Goal: Transaction & Acquisition: Purchase product/service

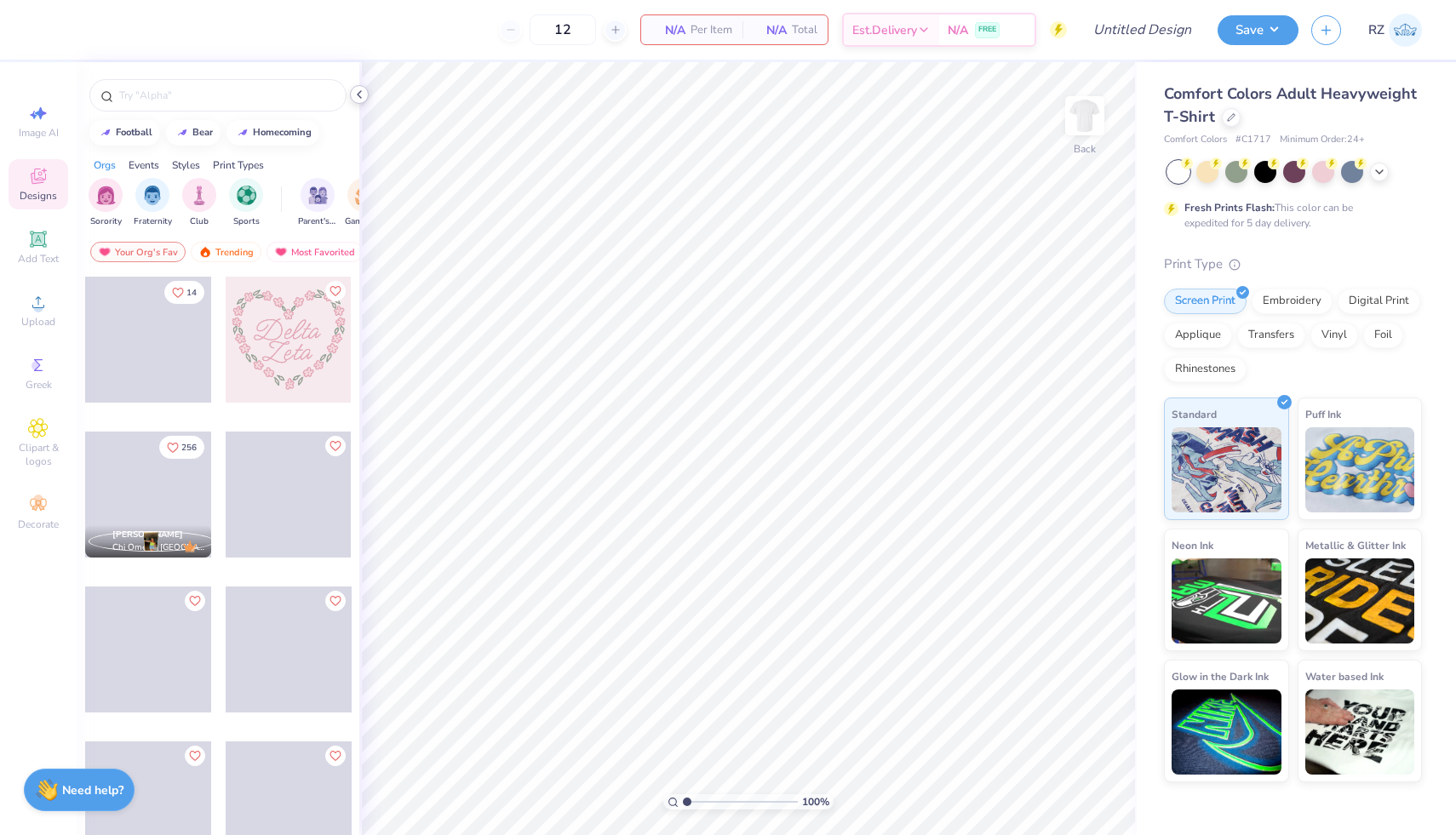
click at [360, 96] on icon at bounding box center [360, 95] width 14 height 14
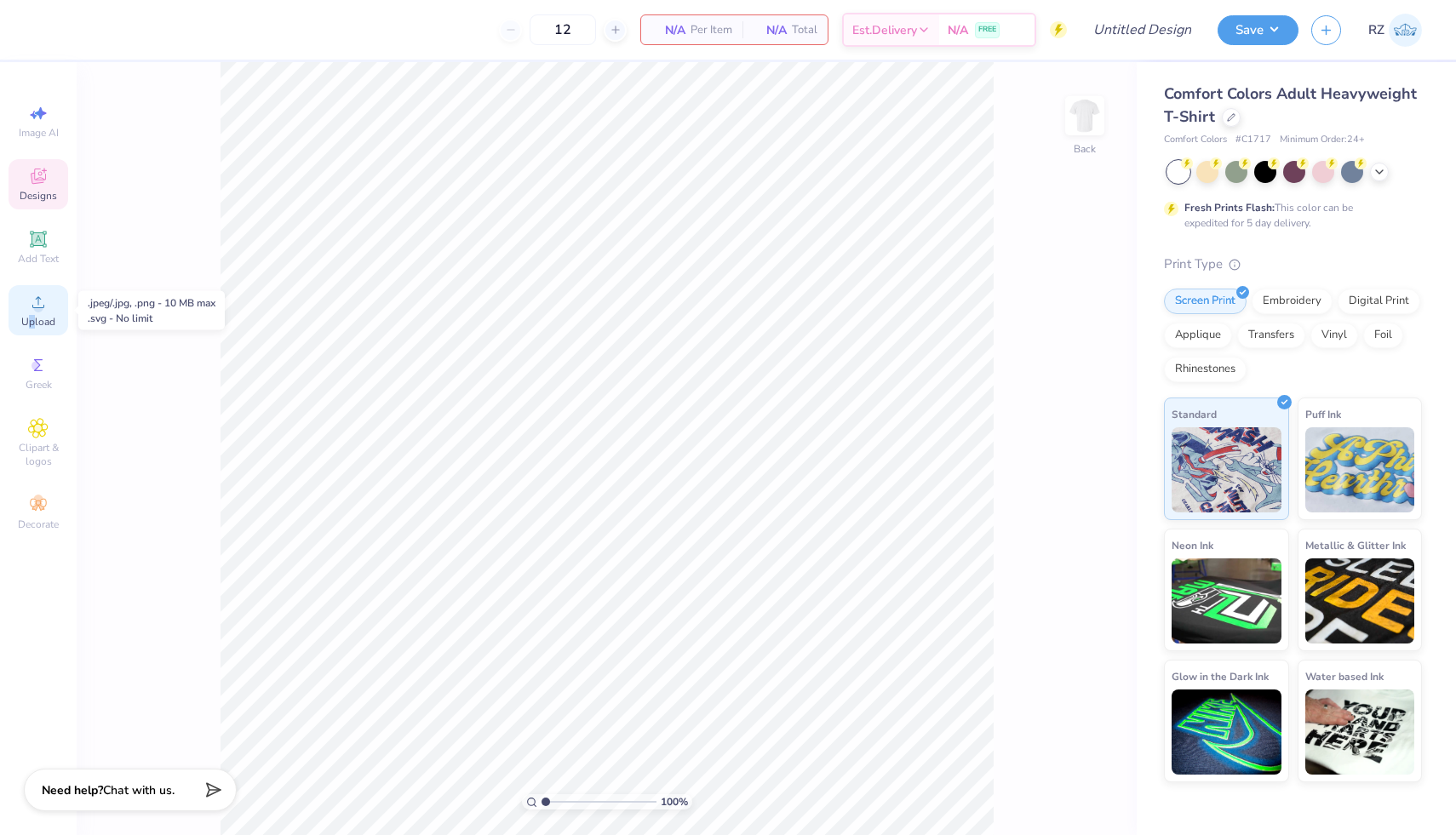
click at [32, 321] on span "Upload" at bounding box center [38, 322] width 34 height 14
click at [41, 311] on icon at bounding box center [39, 302] width 21 height 21
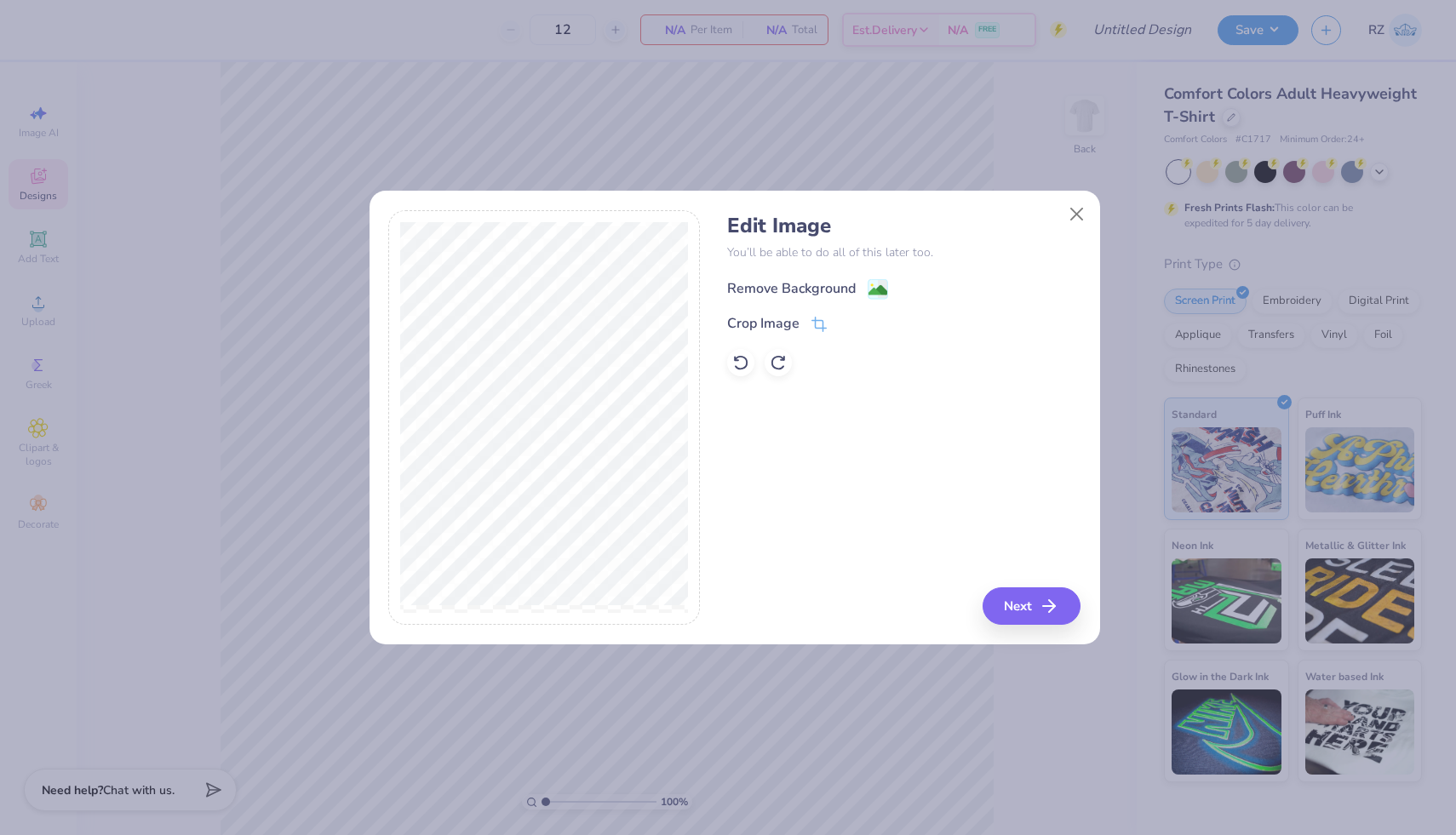
click at [869, 292] on image at bounding box center [878, 291] width 19 height 19
click at [1074, 602] on button "Next" at bounding box center [1033, 606] width 97 height 37
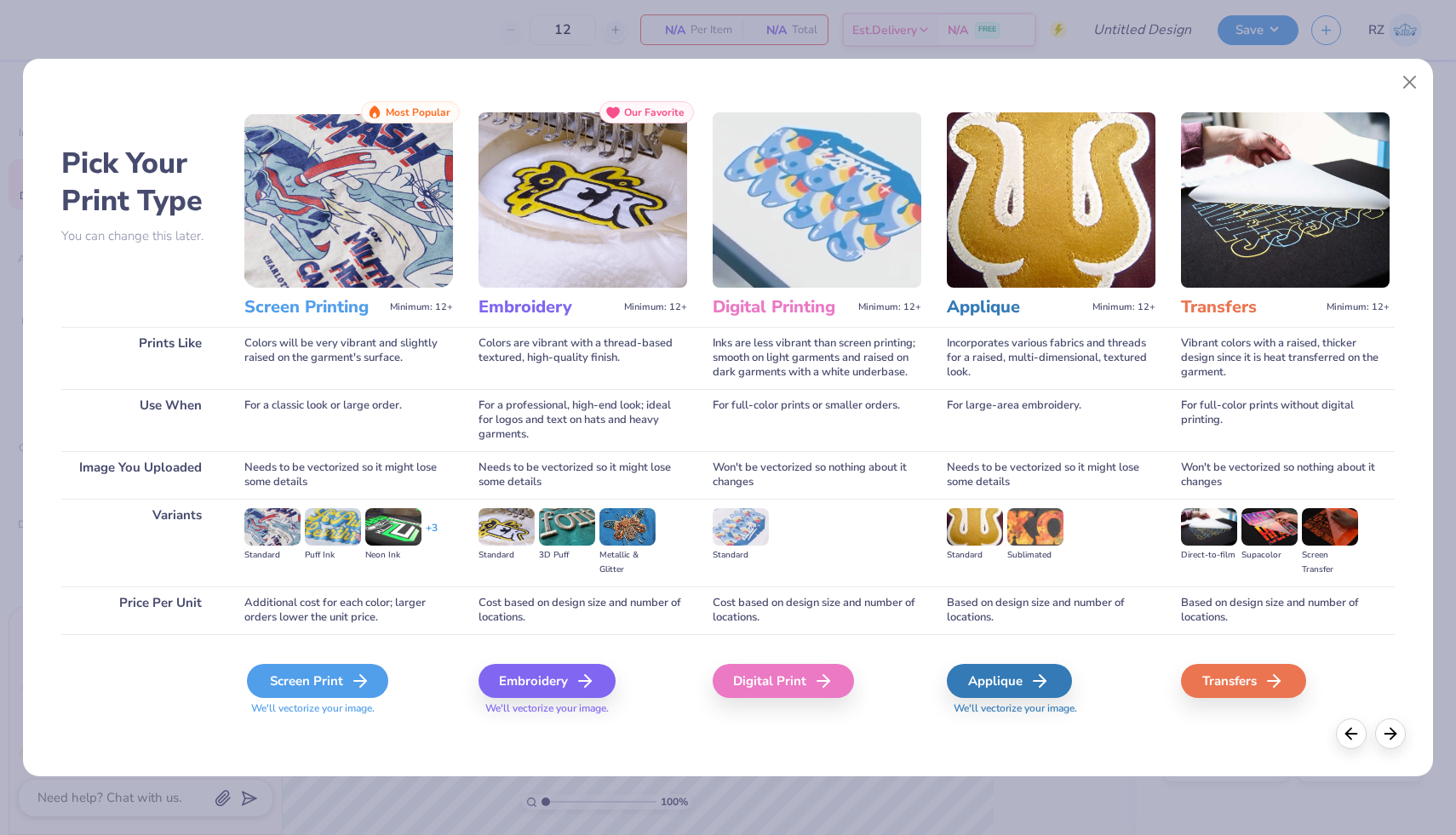
click at [307, 681] on div "Screen Print" at bounding box center [317, 681] width 141 height 34
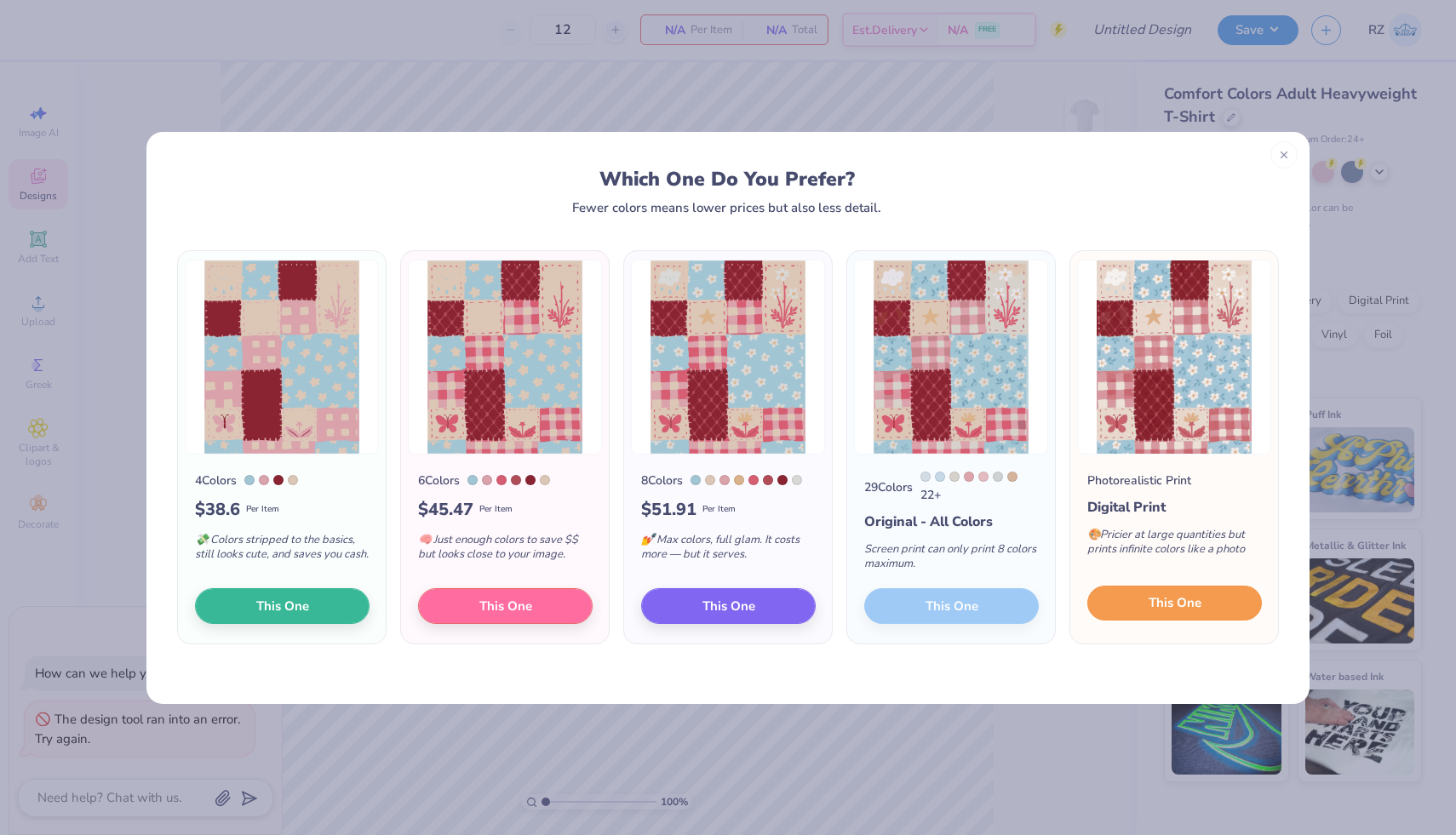
click at [1169, 618] on button "This One" at bounding box center [1174, 603] width 174 height 35
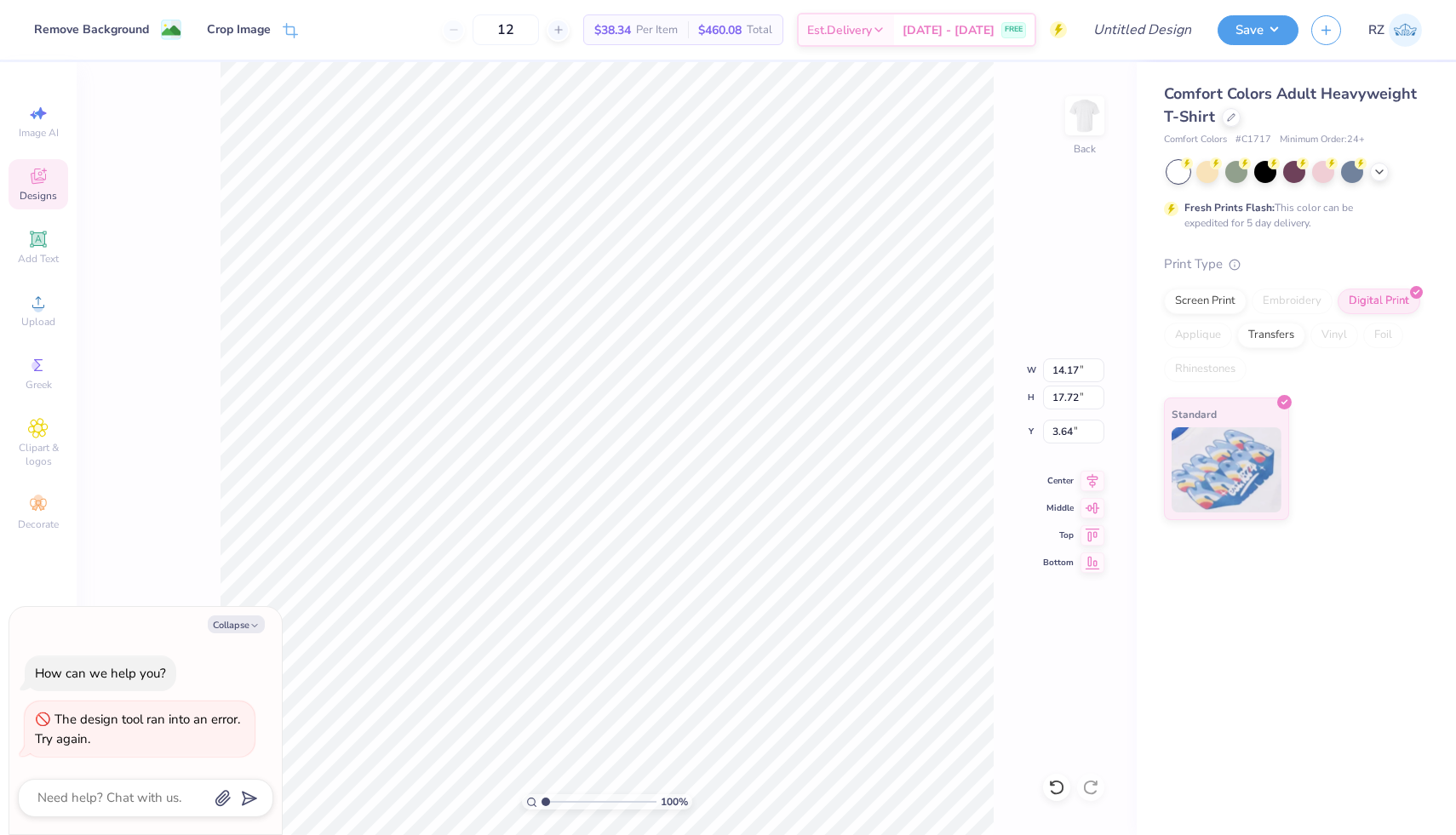
type textarea "x"
type input "2.80"
click at [1202, 303] on div "Screen Print" at bounding box center [1205, 299] width 83 height 26
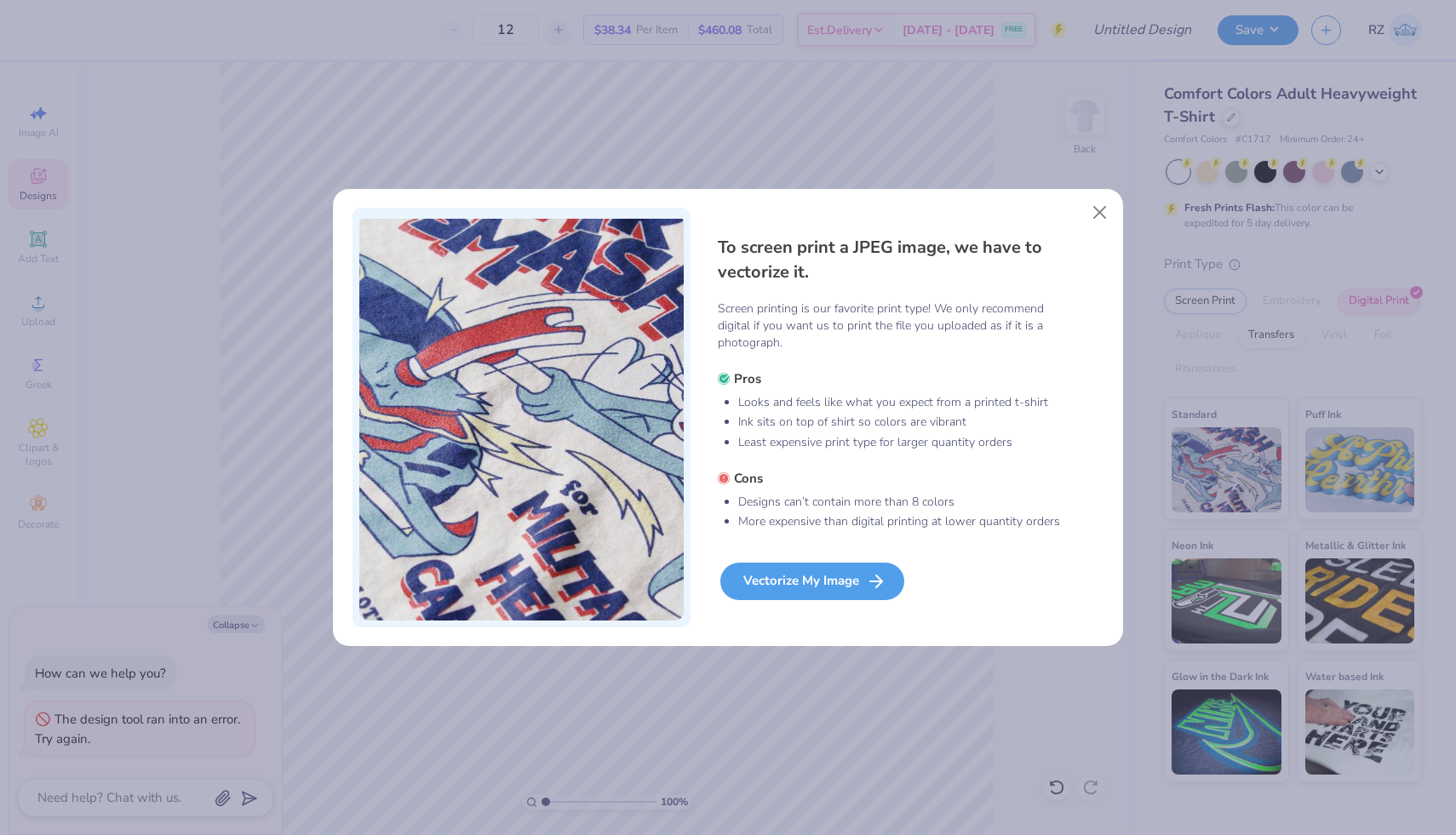
click at [818, 586] on div "Vectorize My Image" at bounding box center [812, 581] width 184 height 37
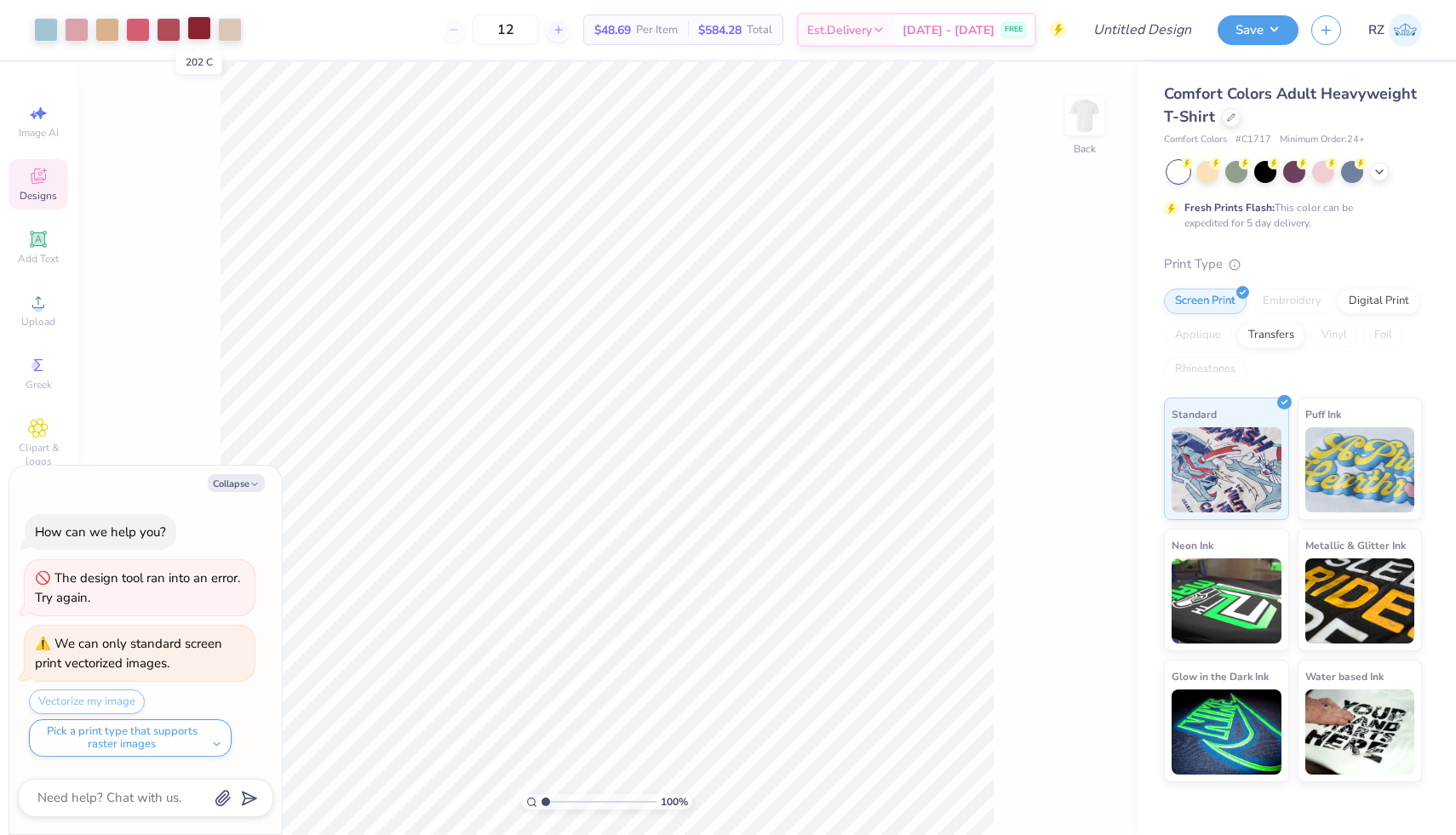
click at [204, 34] on div at bounding box center [199, 28] width 24 height 24
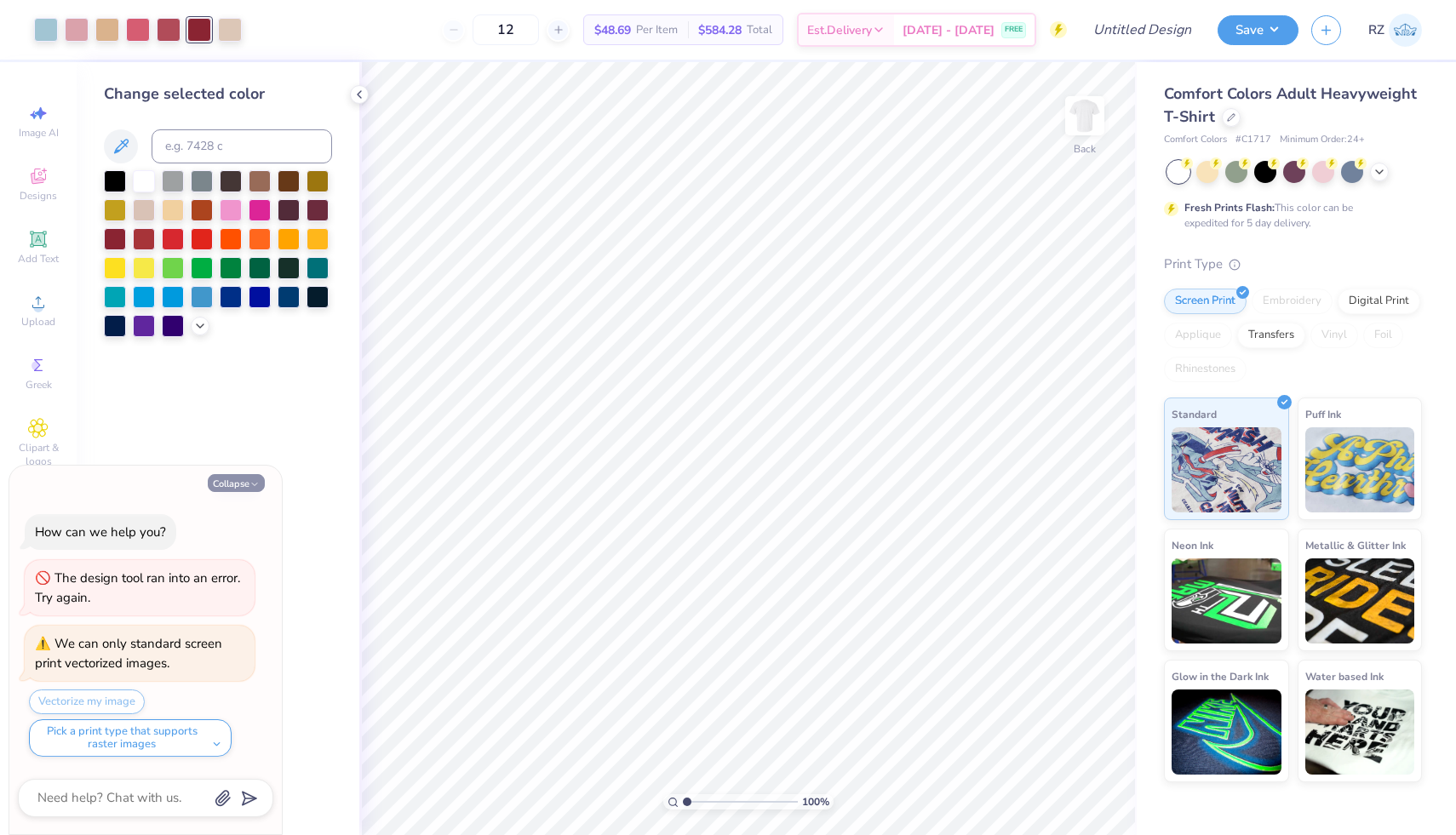
click at [238, 480] on button "Collapse" at bounding box center [236, 483] width 57 height 18
type textarea "x"
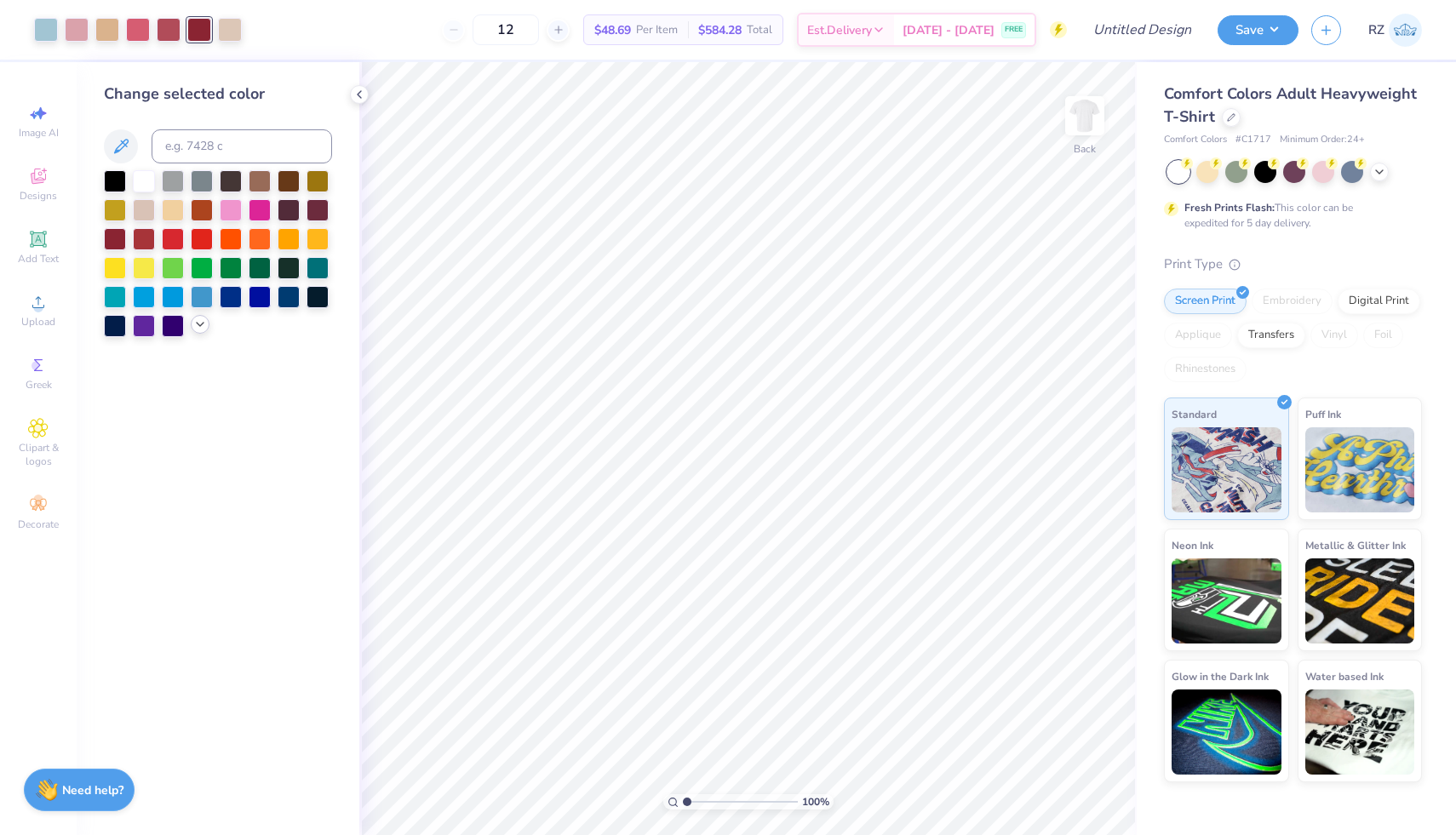
click at [195, 321] on icon at bounding box center [200, 324] width 14 height 14
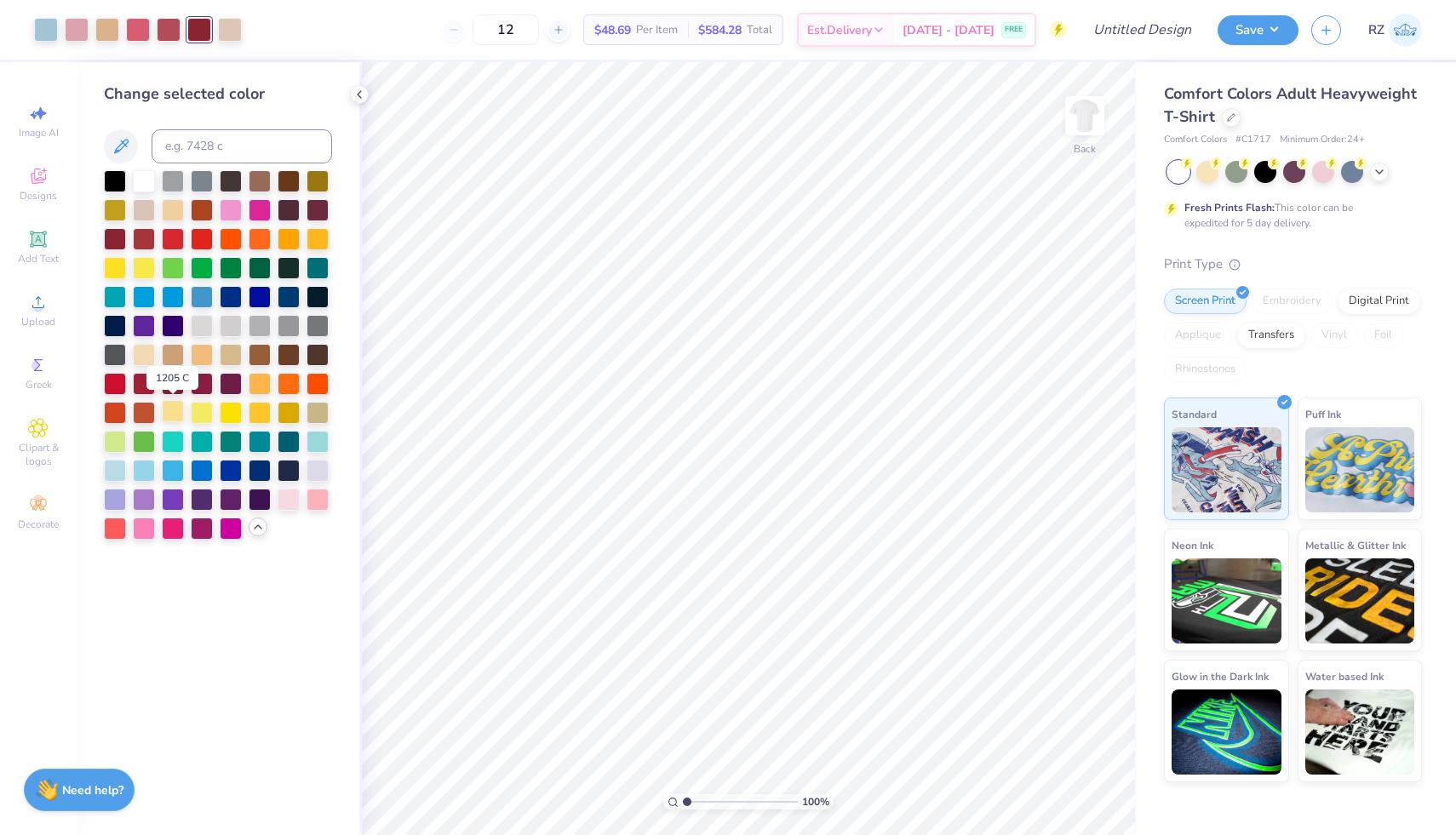
click at [180, 417] on div at bounding box center [173, 411] width 22 height 22
click at [166, 32] on div at bounding box center [169, 28] width 24 height 24
click at [204, 415] on div at bounding box center [202, 411] width 22 height 22
click at [261, 413] on div at bounding box center [260, 411] width 22 height 22
click at [227, 28] on div at bounding box center [230, 28] width 24 height 24
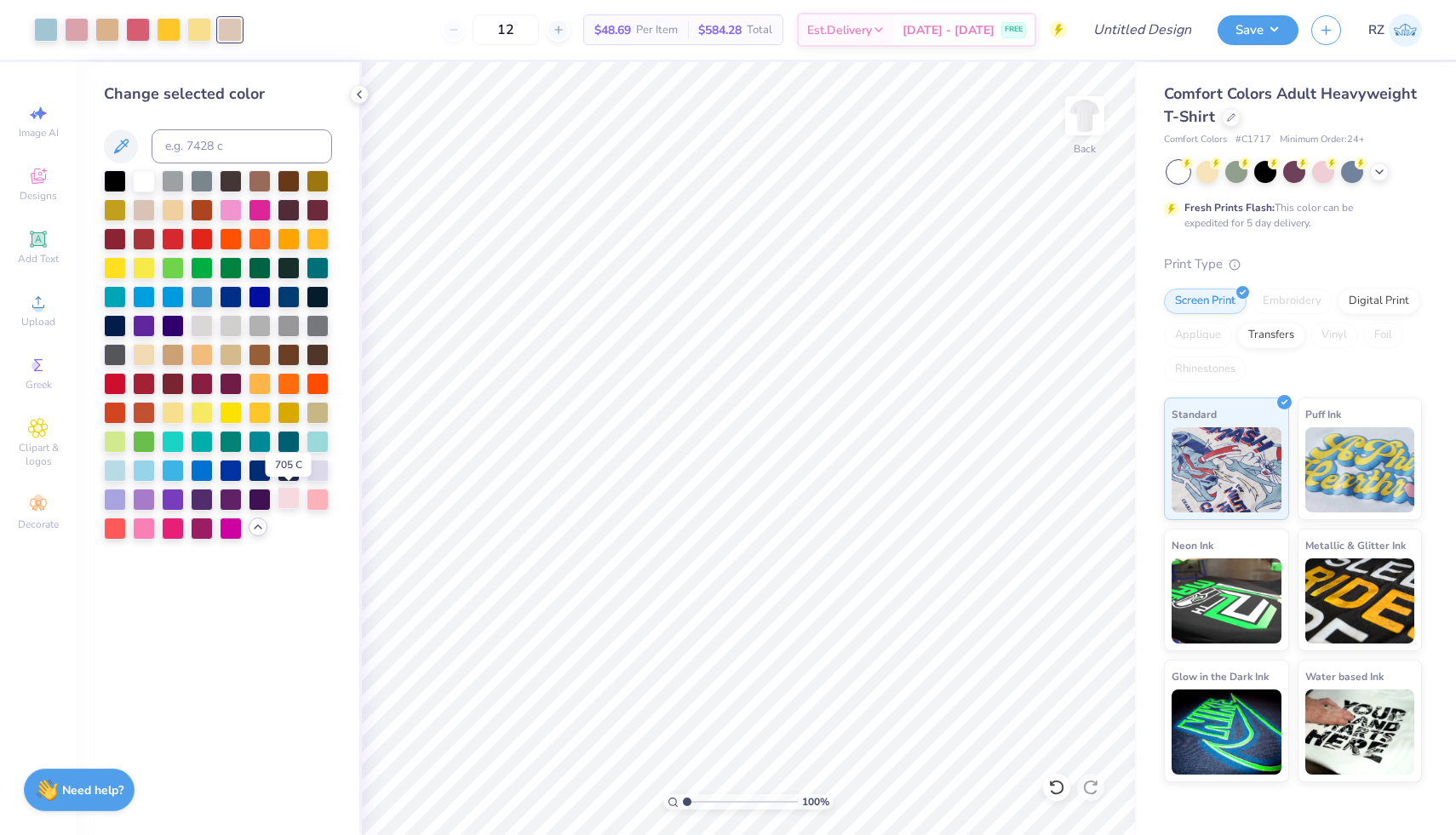
click at [287, 497] on div at bounding box center [289, 498] width 22 height 22
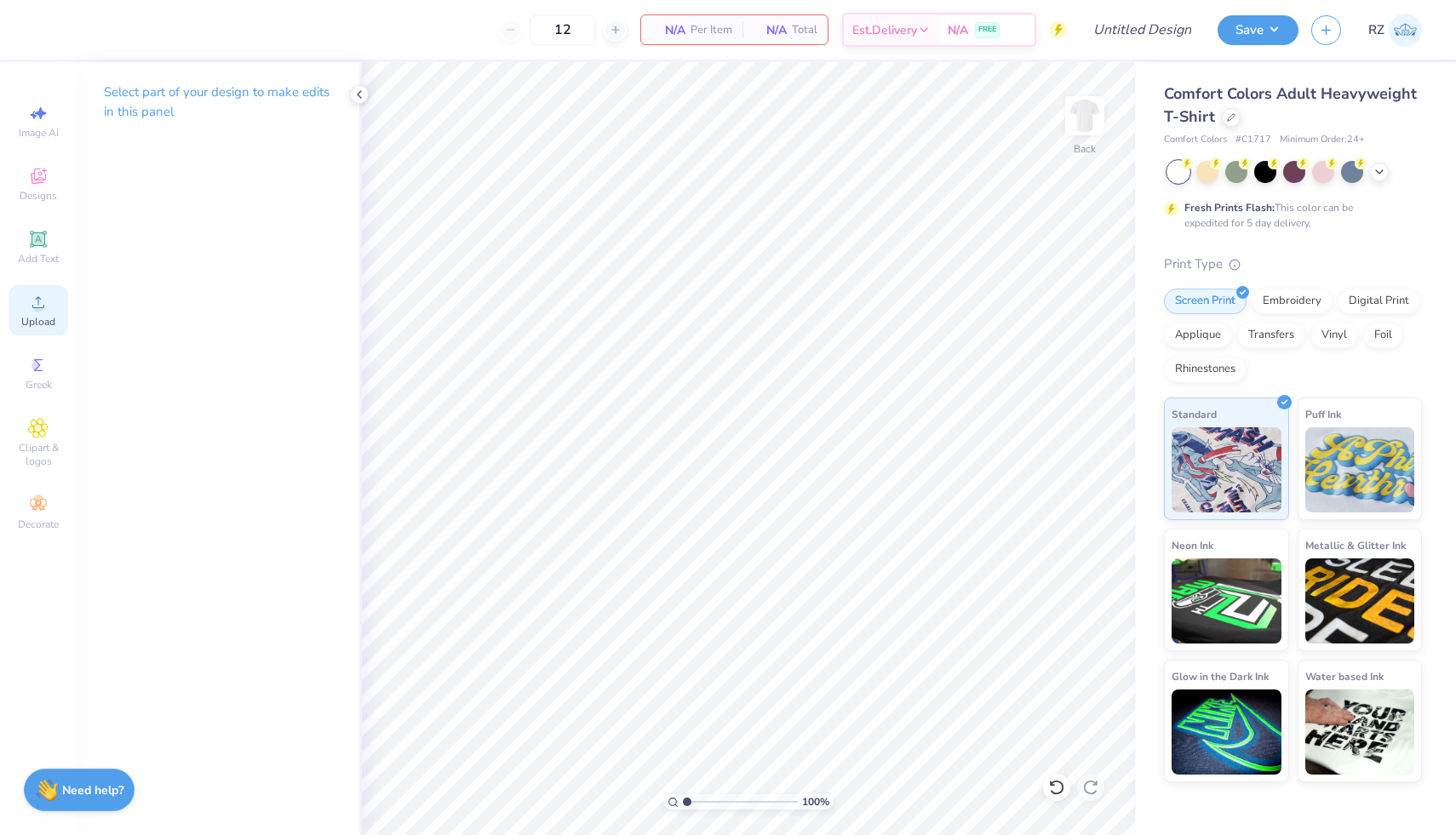
click at [35, 317] on span "Upload" at bounding box center [38, 322] width 34 height 14
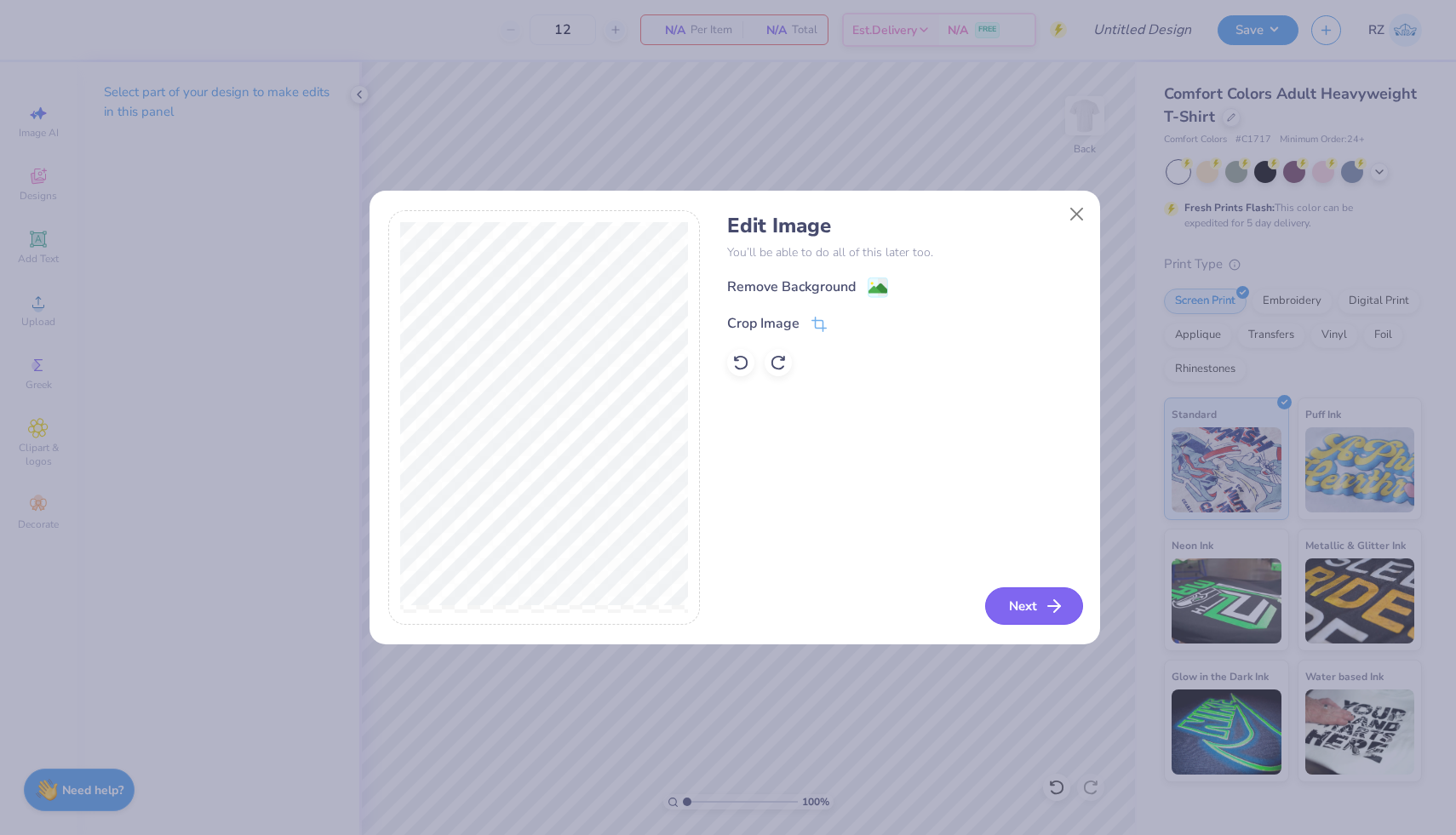
click at [1051, 606] on line "button" at bounding box center [1054, 606] width 12 height 0
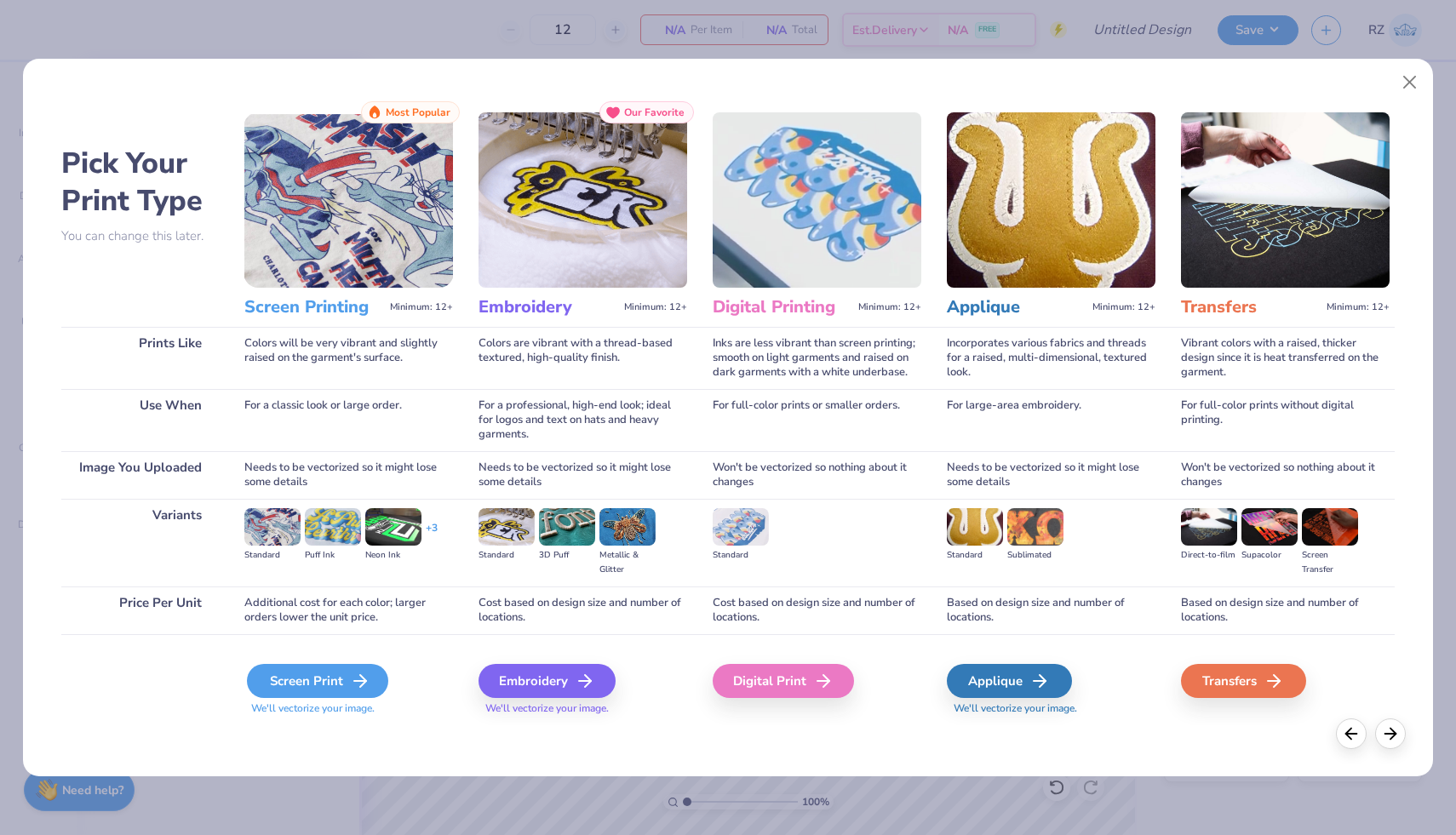
click at [350, 681] on icon at bounding box center [361, 681] width 21 height 21
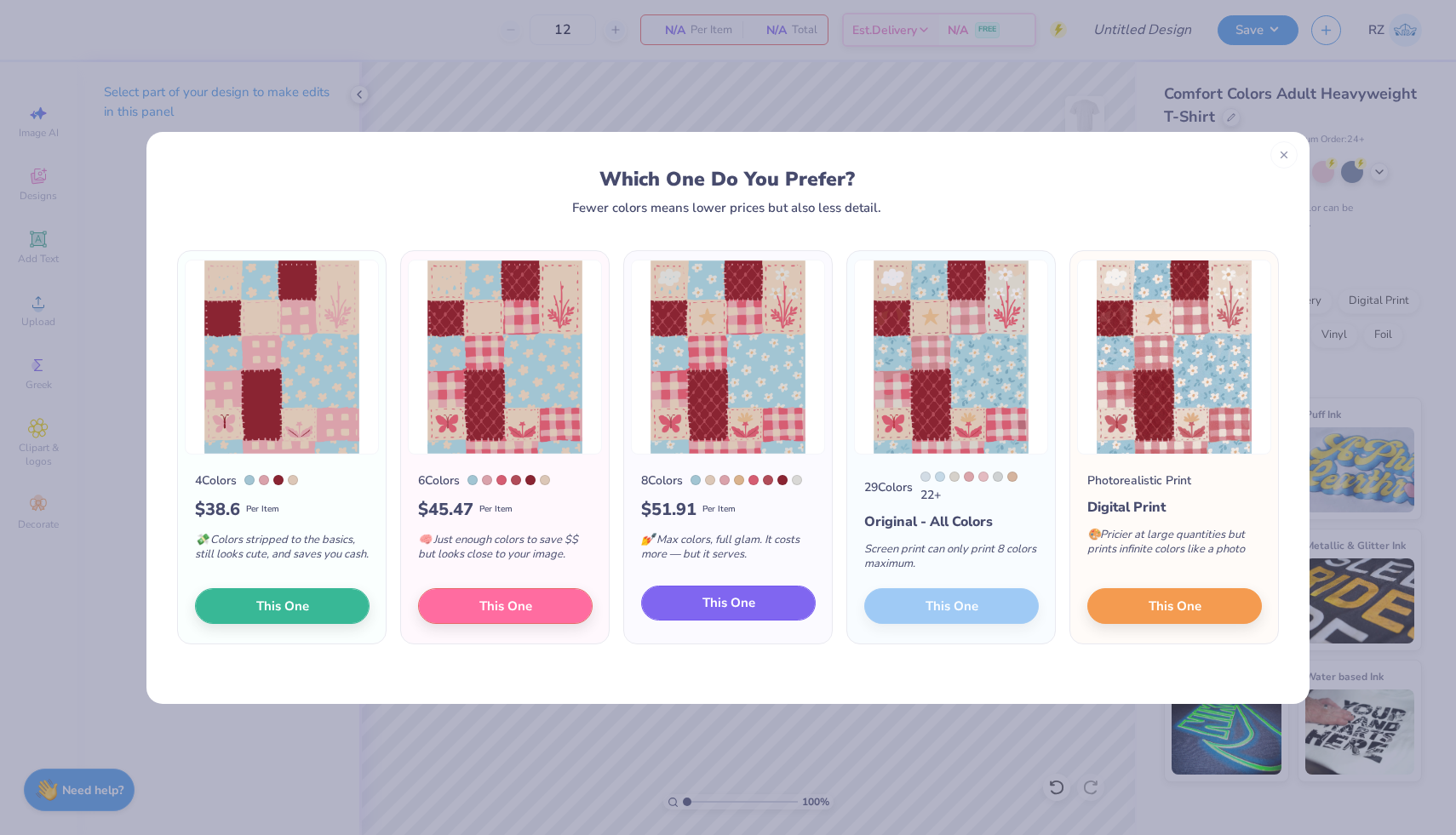
click at [763, 606] on button "This One" at bounding box center [728, 603] width 174 height 35
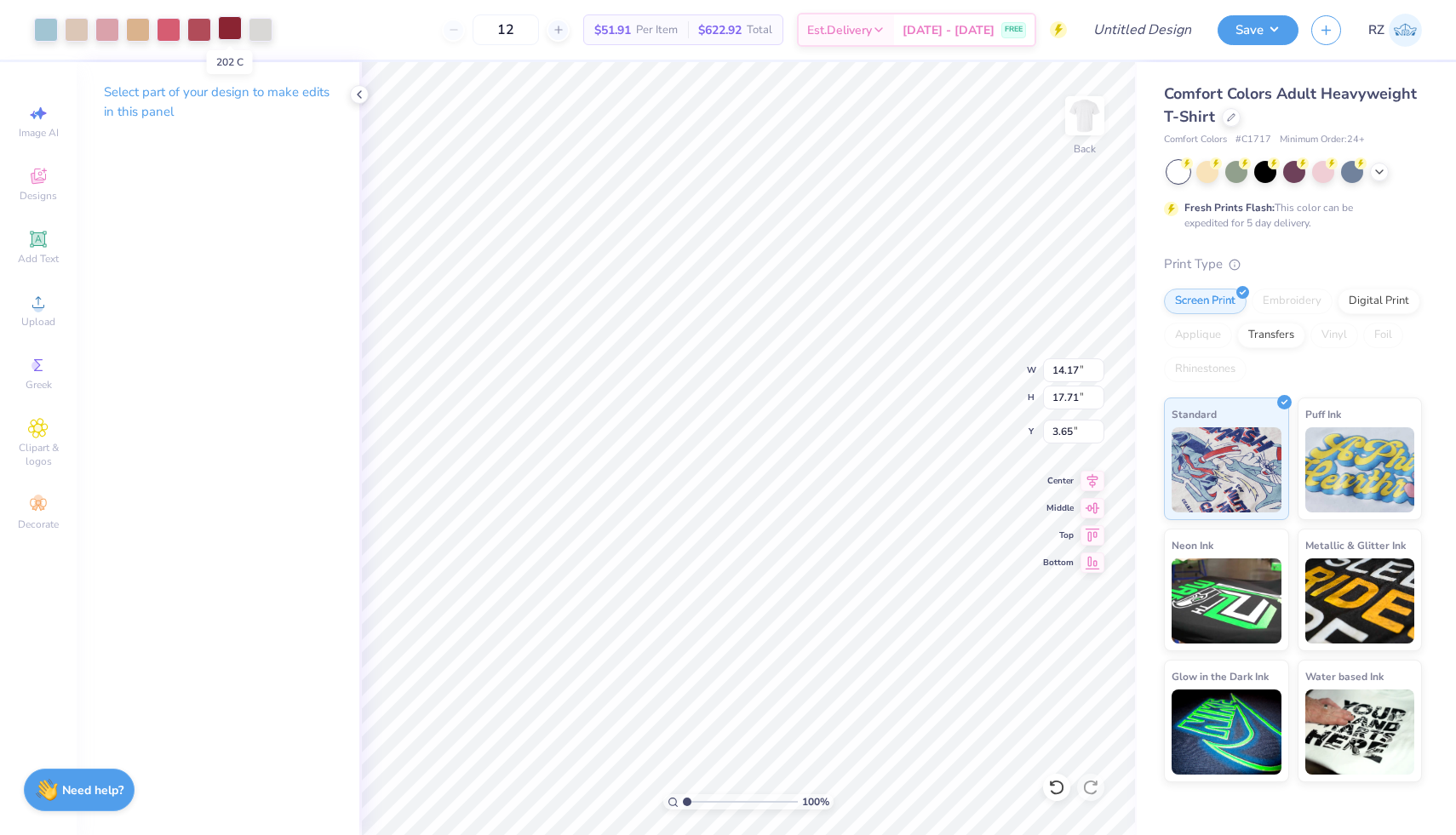
click at [235, 35] on div at bounding box center [230, 28] width 24 height 24
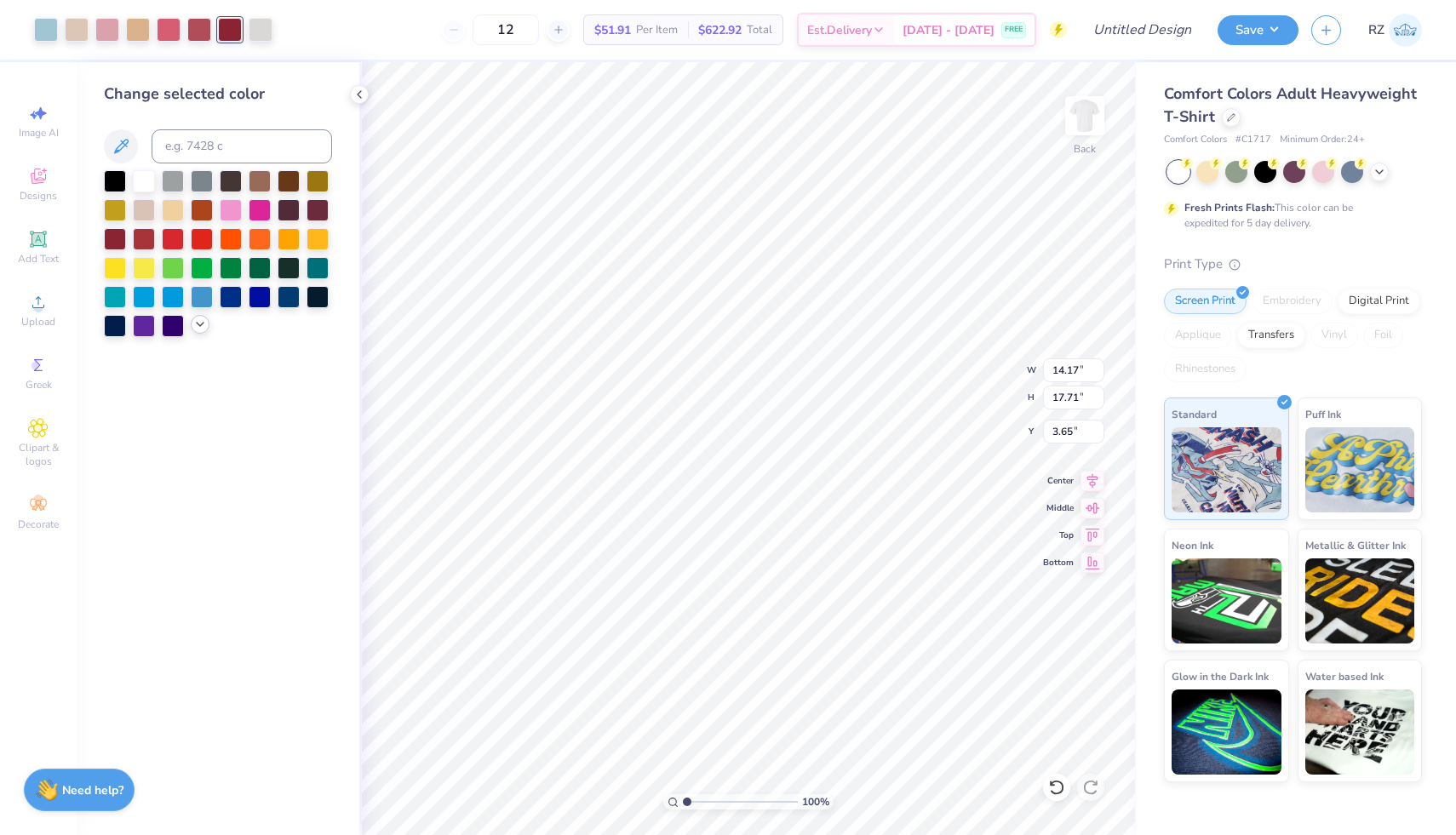
click at [201, 324] on polyline at bounding box center [200, 324] width 7 height 3
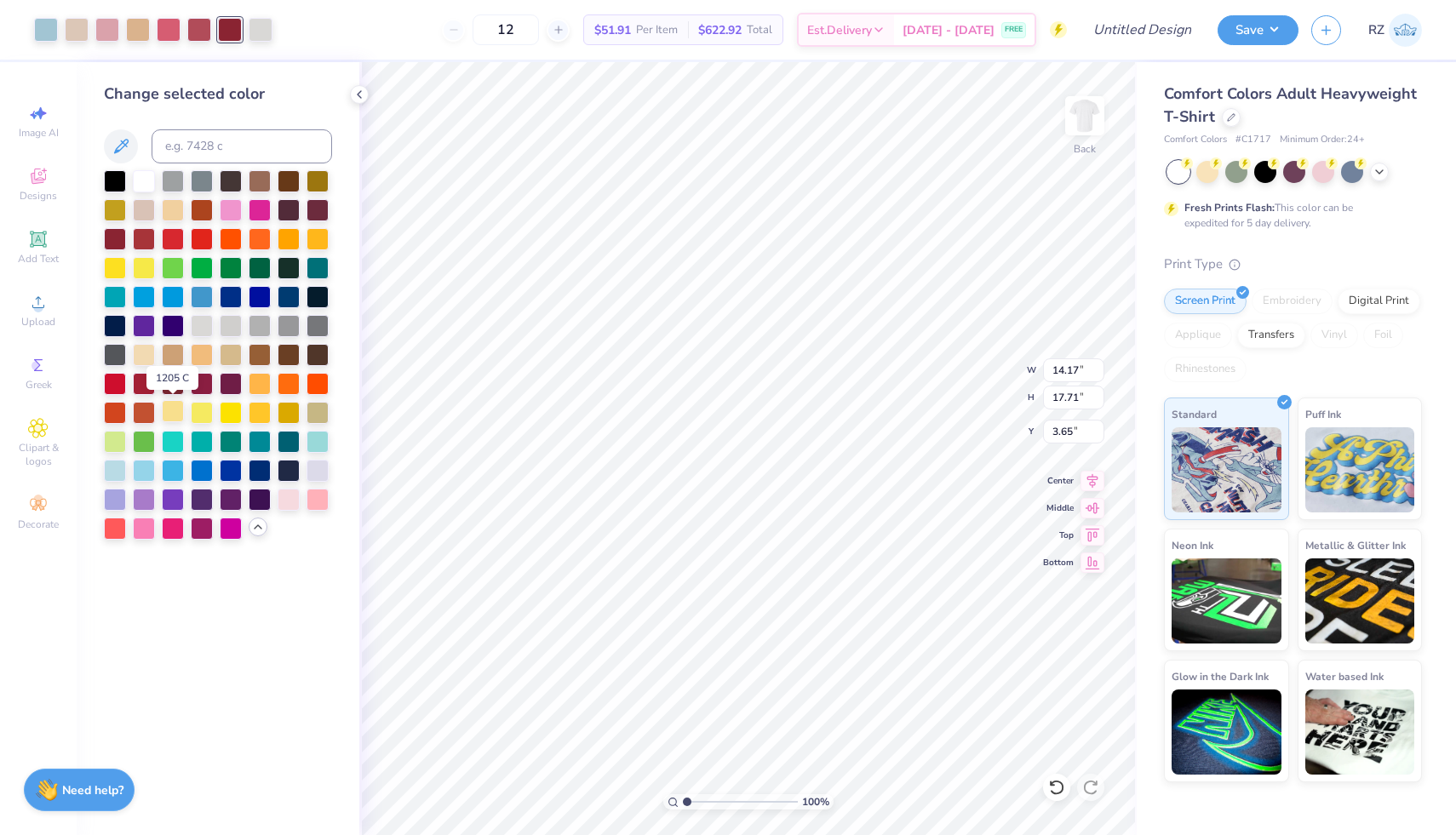
click at [172, 408] on div at bounding box center [173, 411] width 22 height 22
click at [206, 32] on div at bounding box center [199, 28] width 24 height 24
click at [235, 422] on div at bounding box center [231, 411] width 22 height 22
click at [263, 418] on div at bounding box center [260, 411] width 22 height 22
click at [169, 35] on div at bounding box center [169, 28] width 24 height 24
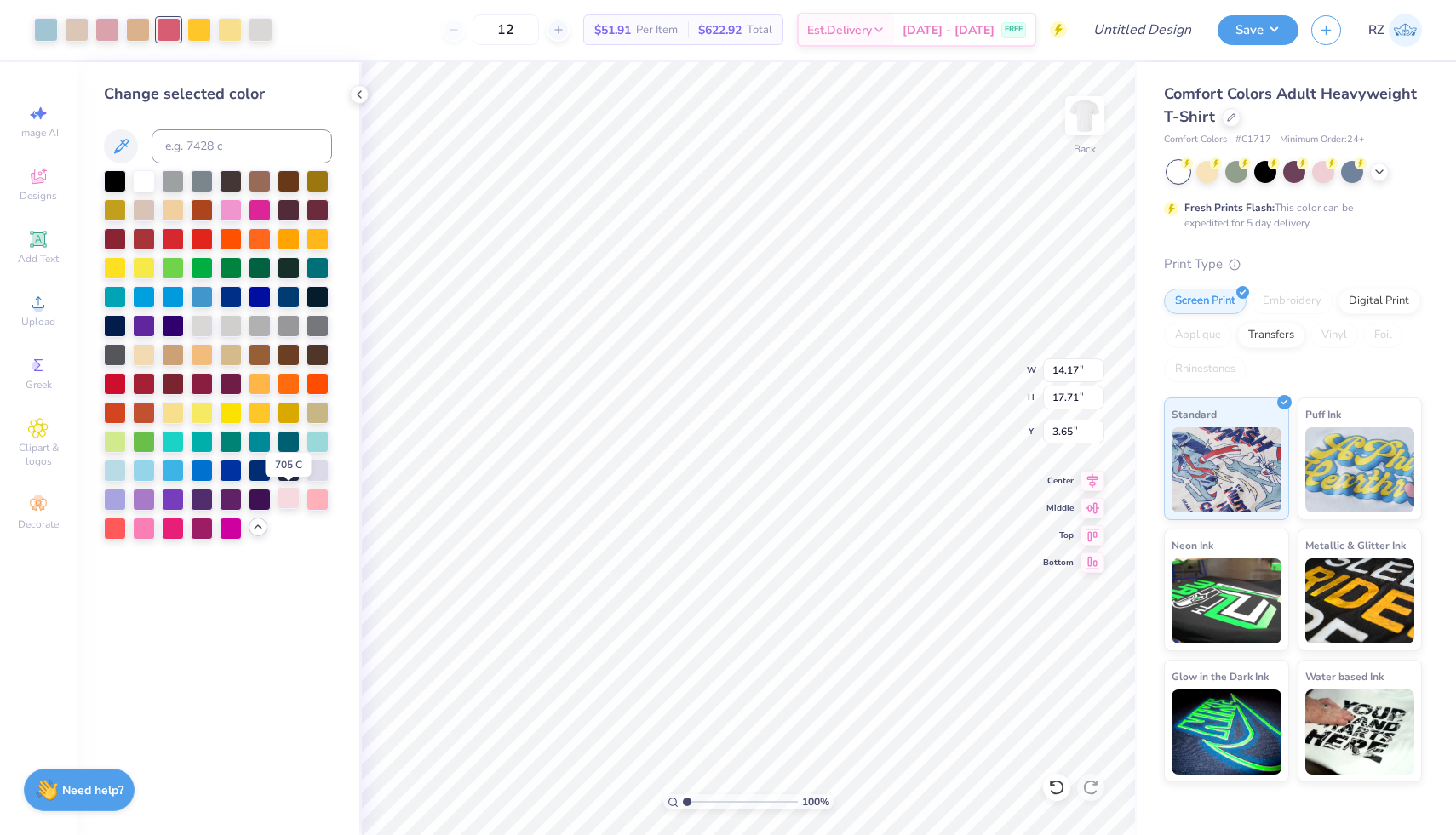
click at [288, 505] on div at bounding box center [289, 498] width 22 height 22
click at [1057, 790] on icon at bounding box center [1057, 788] width 17 height 17
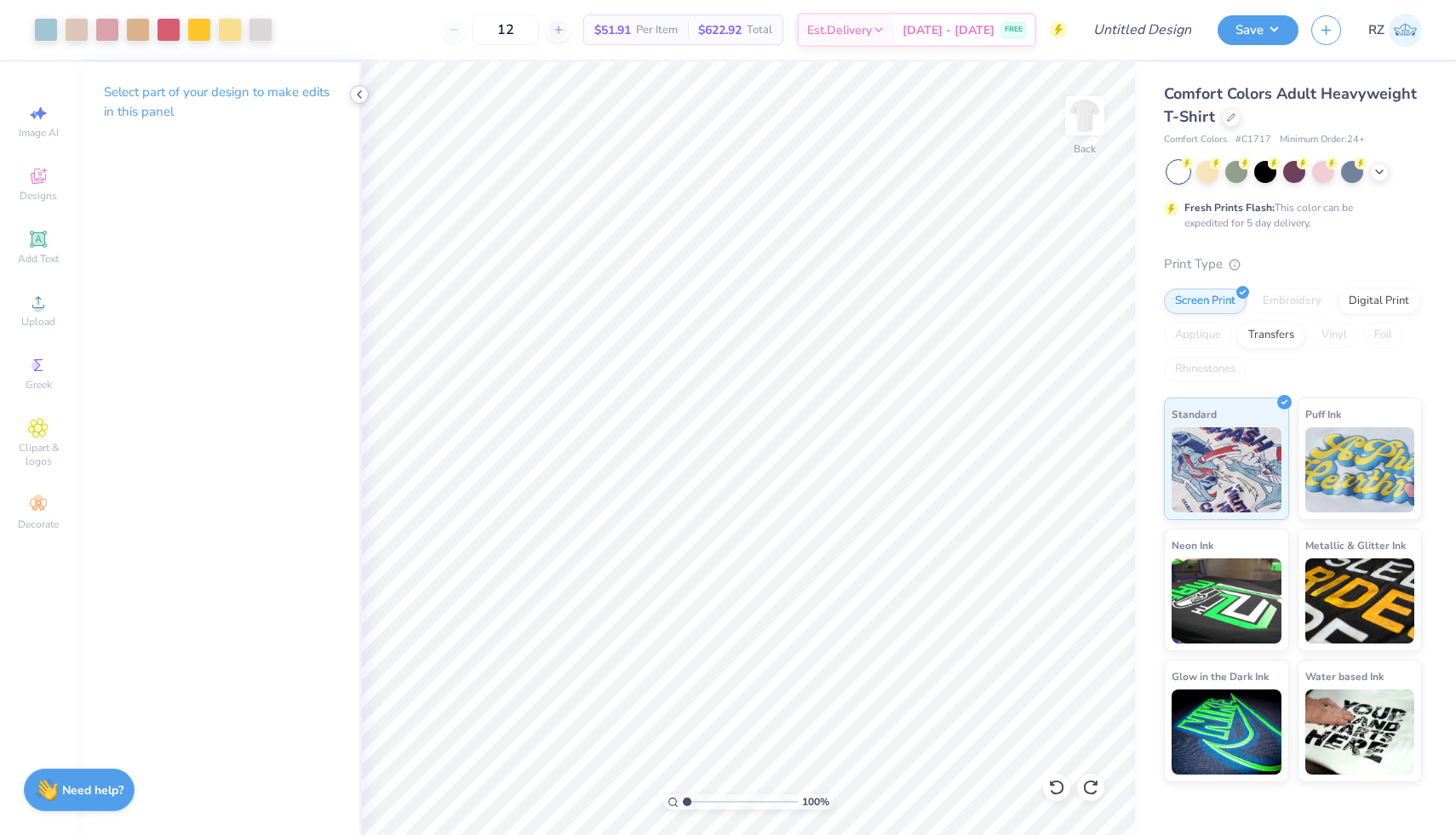
click at [356, 94] on icon at bounding box center [360, 95] width 14 height 14
